Goal: Answer question/provide support

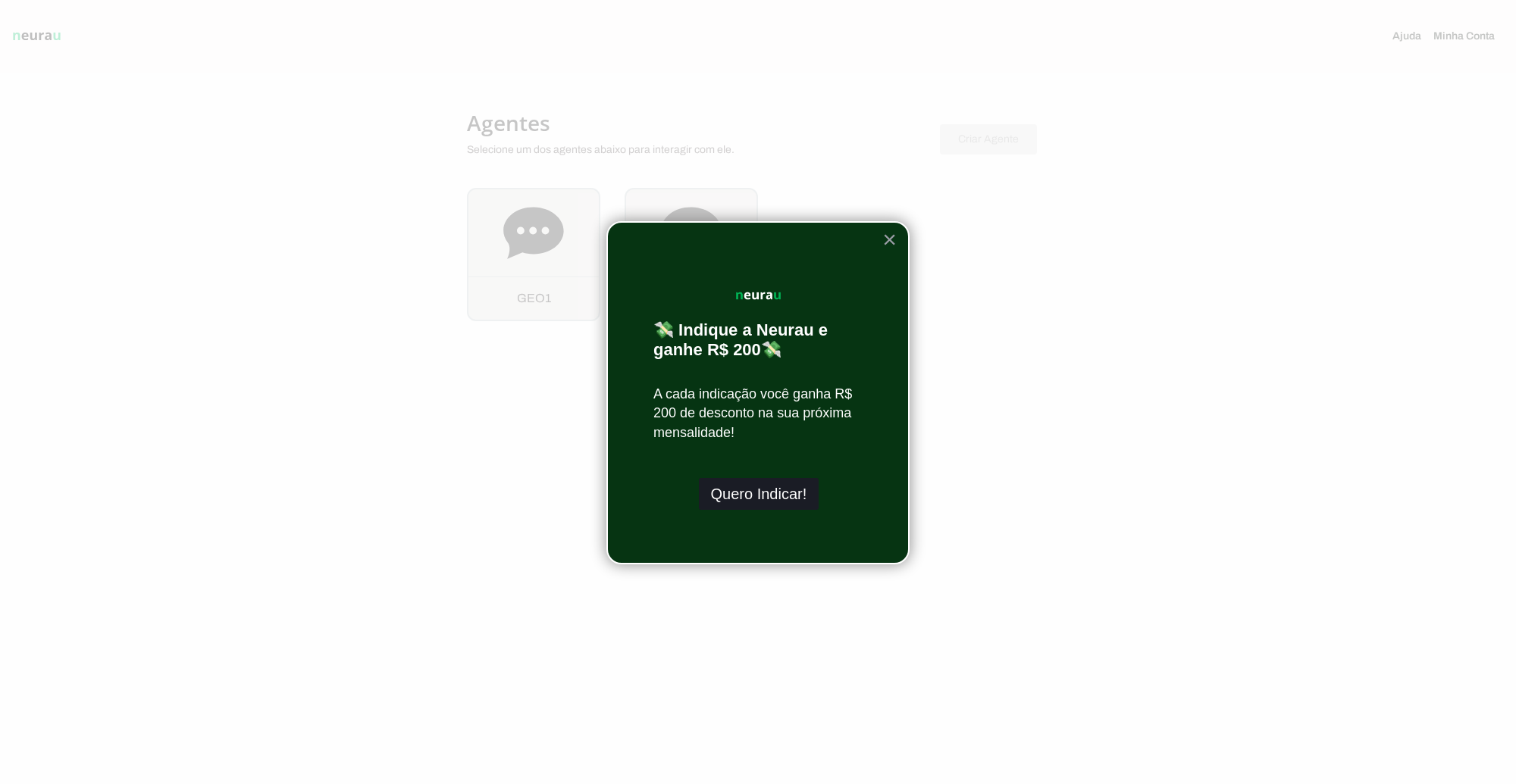
click at [730, 495] on button "Quero Indicar!" at bounding box center [759, 494] width 121 height 32
click at [884, 237] on button "×" at bounding box center [889, 240] width 15 height 24
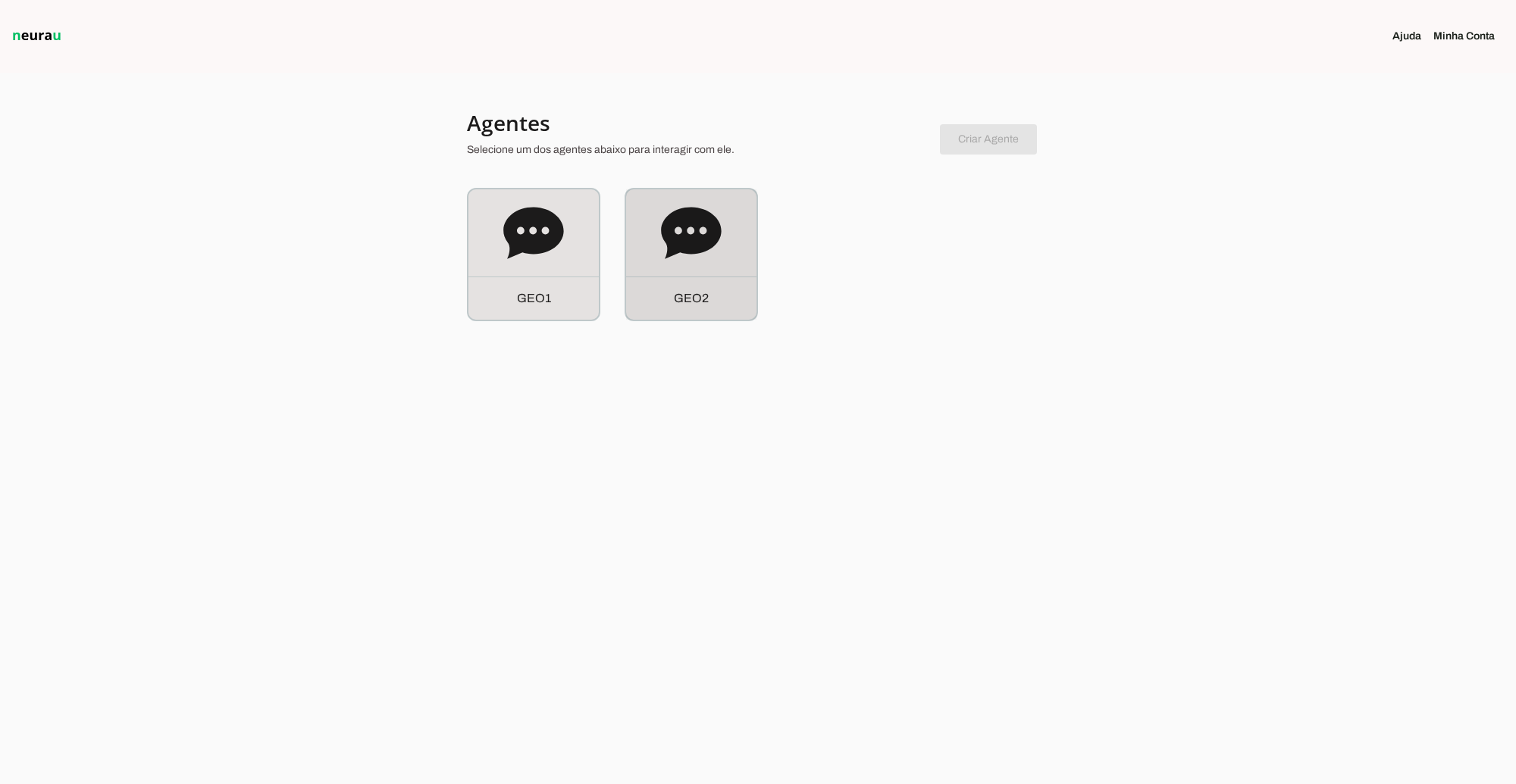
click at [705, 265] on div "G E O 2" at bounding box center [691, 254] width 130 height 130
